Goal: Find specific page/section: Find specific page/section

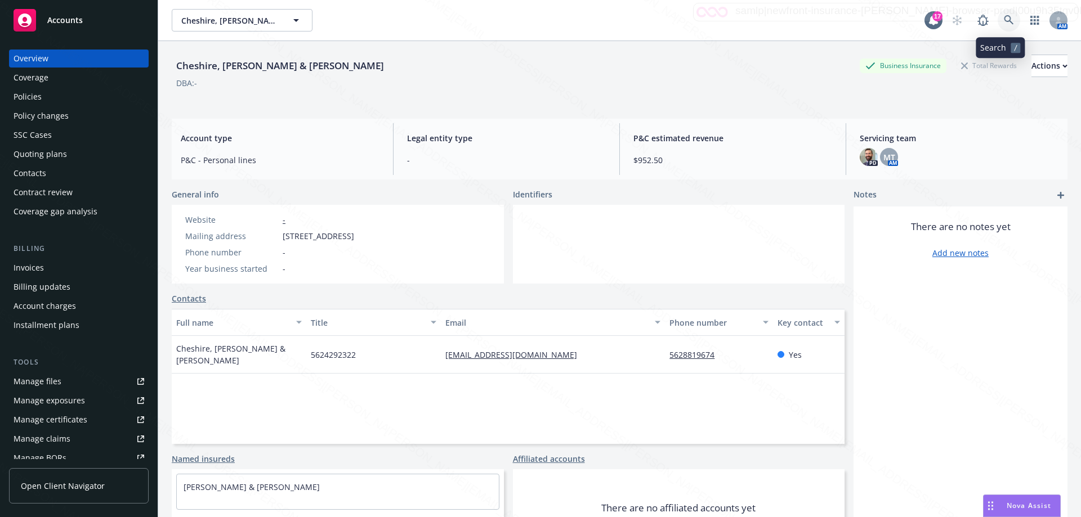
click at [1004, 20] on icon at bounding box center [1009, 20] width 10 height 10
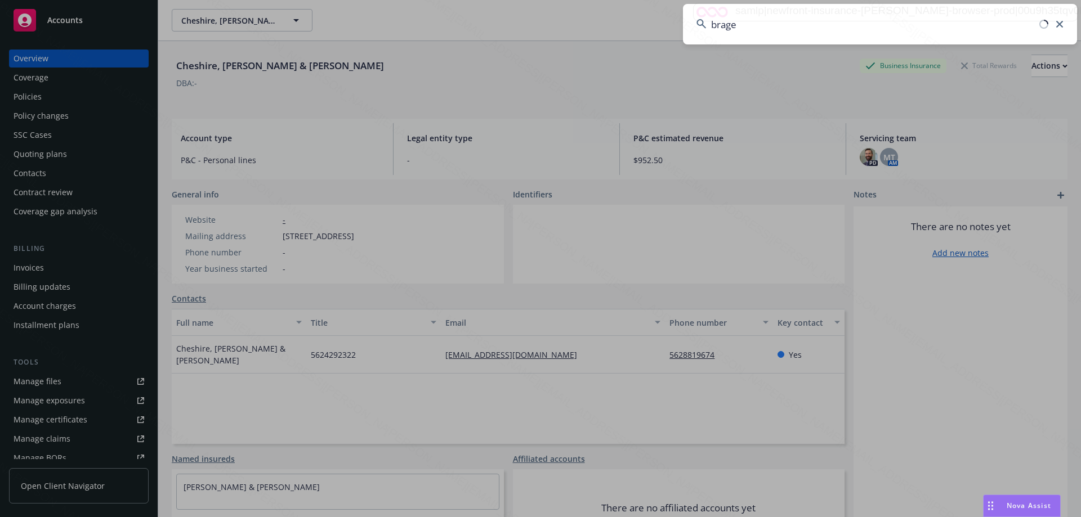
type input "[PERSON_NAME]"
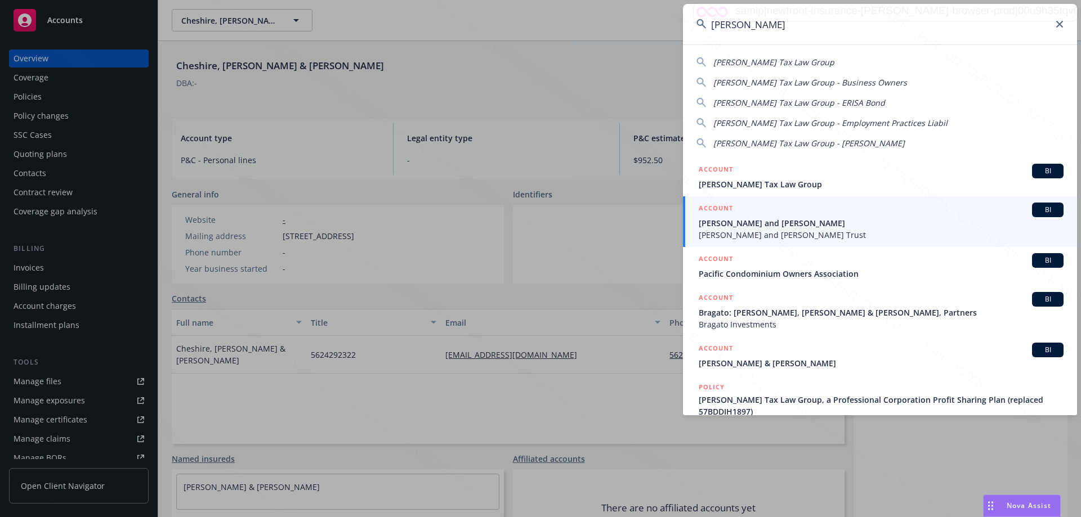
click at [768, 231] on span "[PERSON_NAME] and [PERSON_NAME] Trust" at bounding box center [880, 235] width 365 height 12
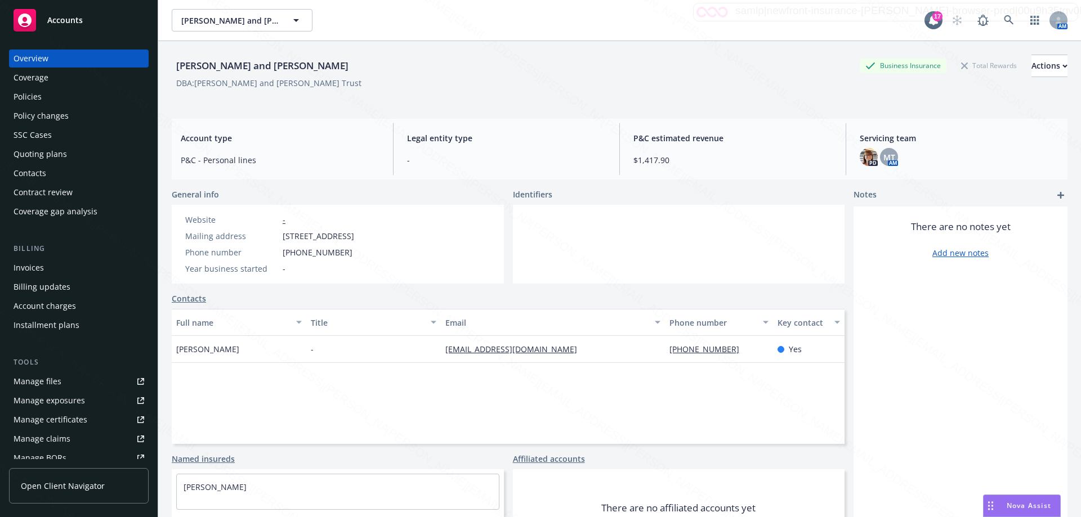
click at [42, 99] on div "Policies" at bounding box center [79, 97] width 131 height 18
